Goal: Check status

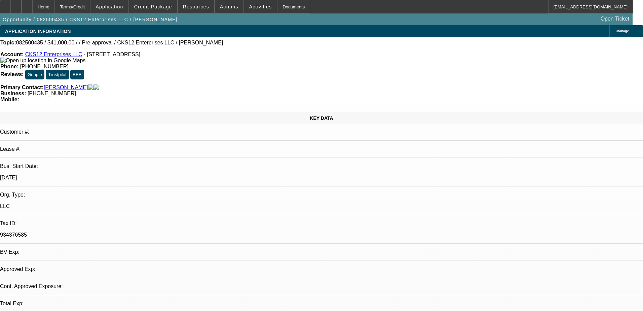
select select "0"
select select "2"
select select "0.1"
select select "4"
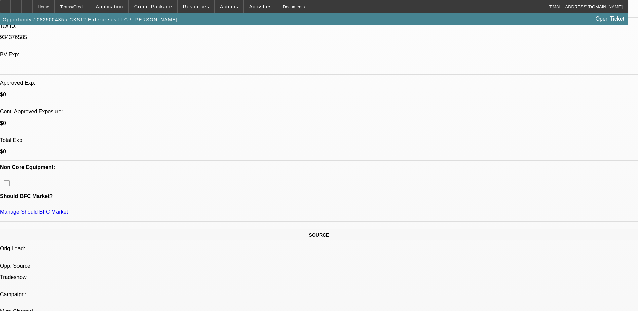
scroll to position [202, 0]
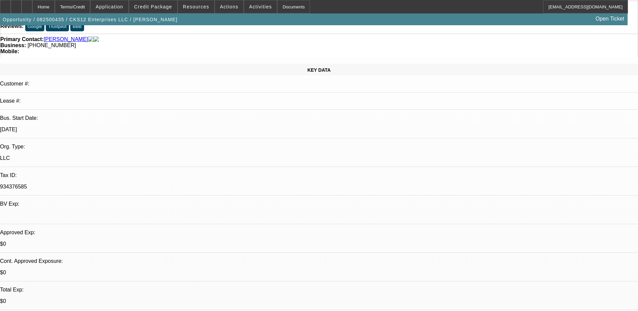
scroll to position [0, 0]
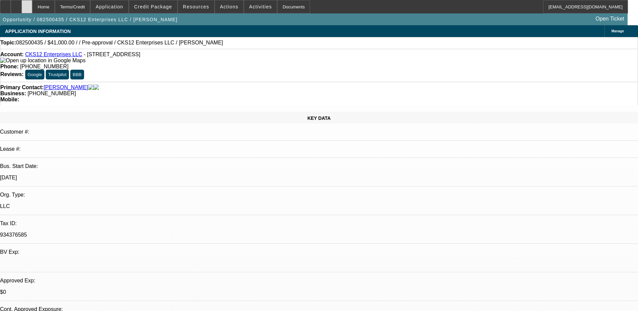
click at [32, 6] on div at bounding box center [27, 6] width 11 height 13
select select "0"
select select "2"
select select "0.1"
select select "1"
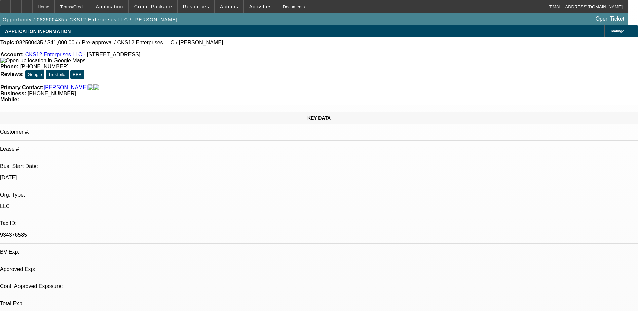
select select "1"
select select "4"
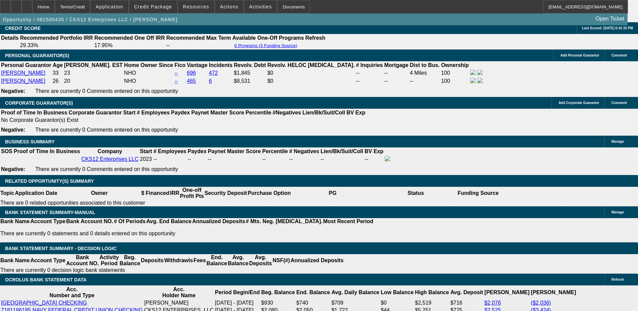
scroll to position [942, 0]
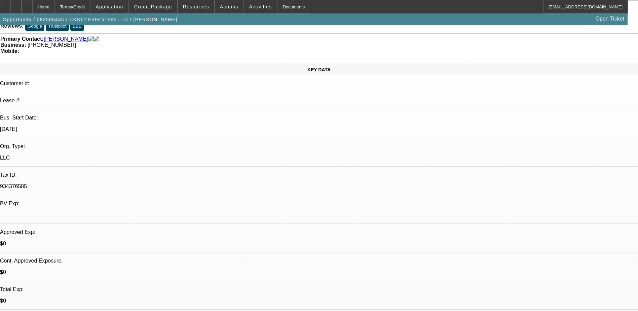
scroll to position [0, 0]
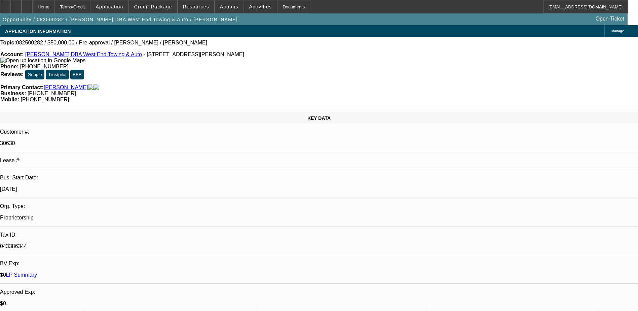
select select "0"
select select "2"
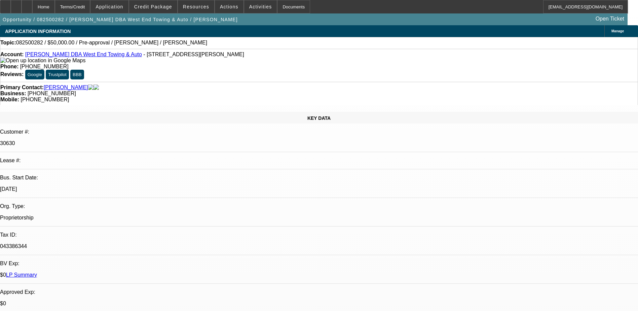
select select "0.1"
select select "0"
select select "2"
select select "0.1"
select select "1"
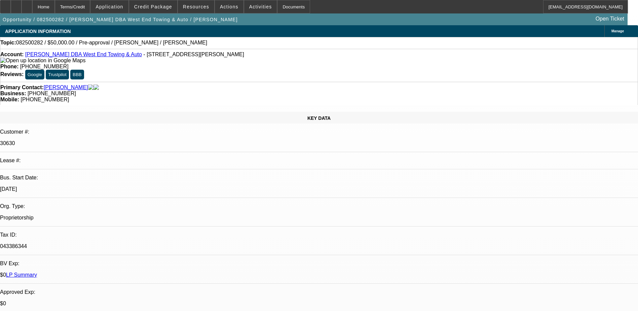
select select "1"
select select "6"
select select "1"
select select "2"
select select "4"
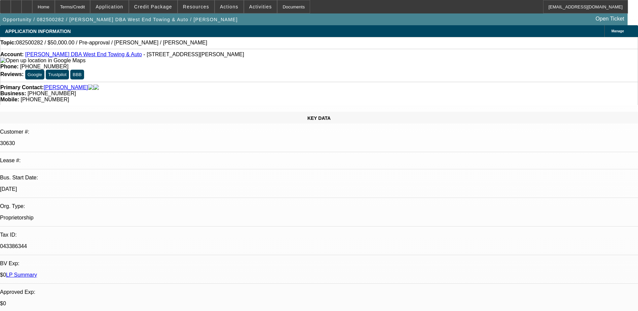
select select "1"
select select "2"
select select "4"
click at [64, 56] on link "Adam Simmons DBA West End Towing & Auto" at bounding box center [83, 54] width 117 height 6
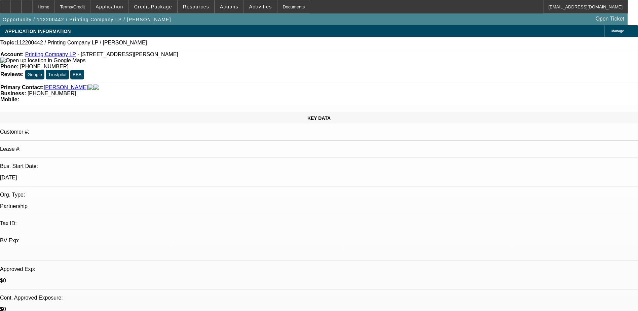
select select "0"
select select "2"
select select "0.1"
select select "4"
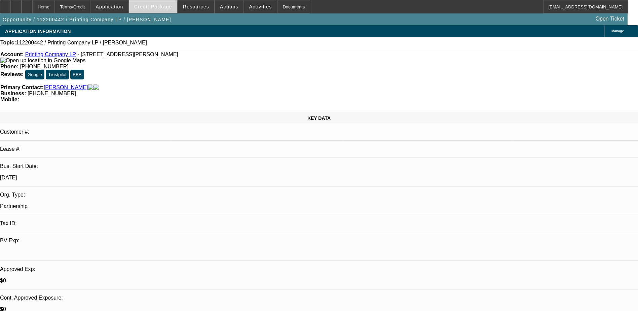
click at [155, 9] on span "Credit Package" at bounding box center [153, 6] width 38 height 5
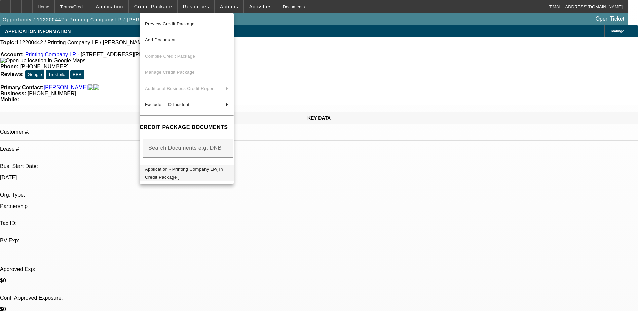
click at [201, 167] on span "Application - Printing Company LP( In Credit Package )" at bounding box center [186, 173] width 83 height 16
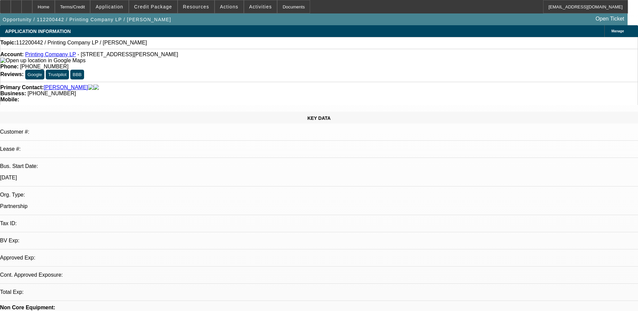
select select "0"
select select "2"
select select "0.1"
select select "1"
select select "2"
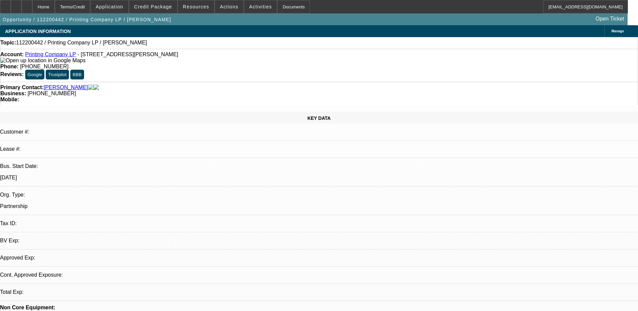
select select "4"
